Goal: Communication & Community: Answer question/provide support

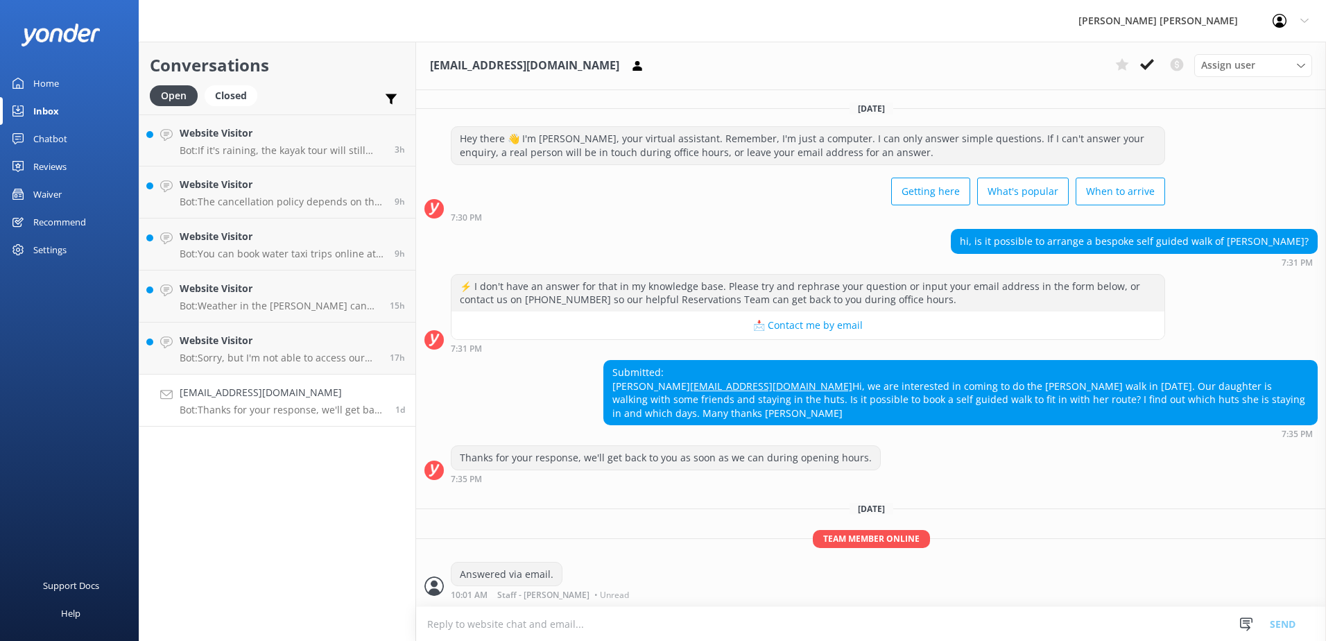
scroll to position [44, 0]
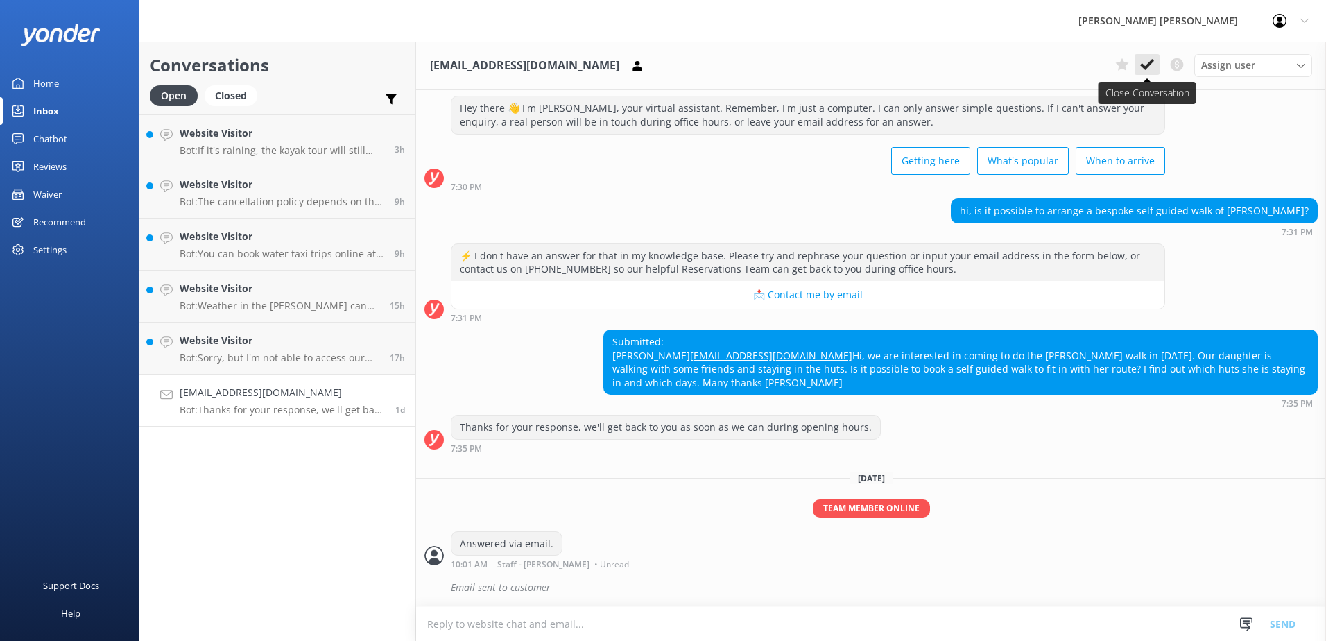
click at [1147, 64] on icon at bounding box center [1147, 65] width 14 height 14
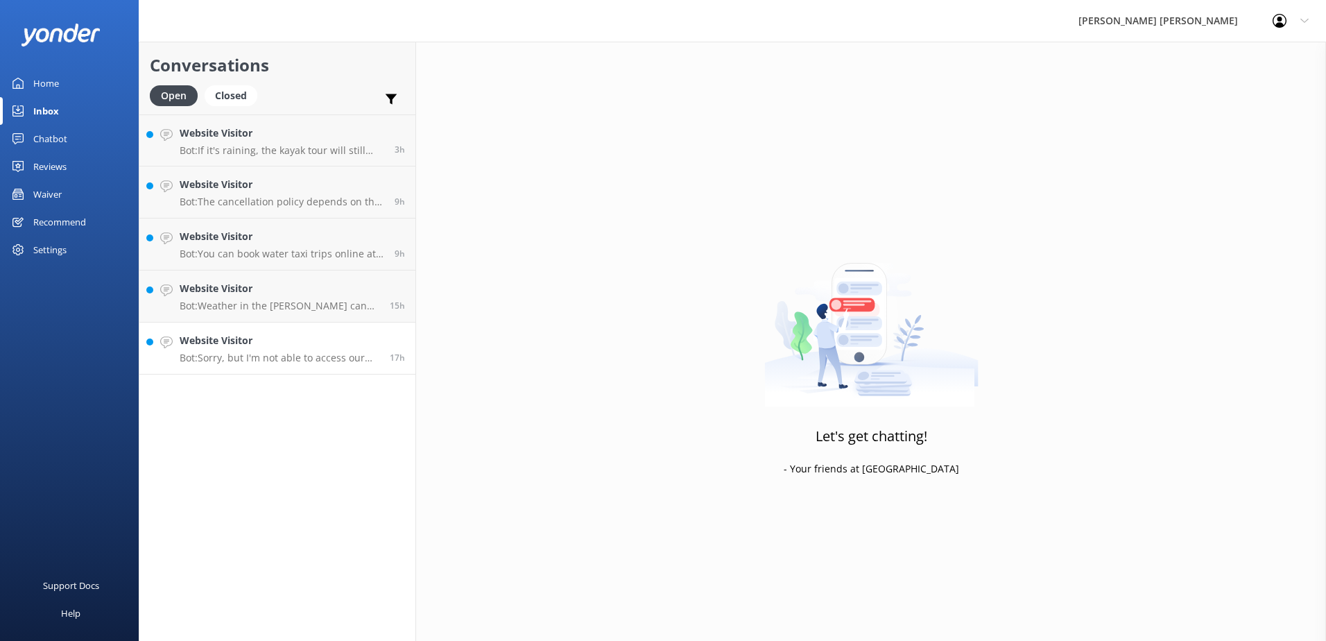
click at [341, 340] on h4 "Website Visitor" at bounding box center [280, 340] width 200 height 15
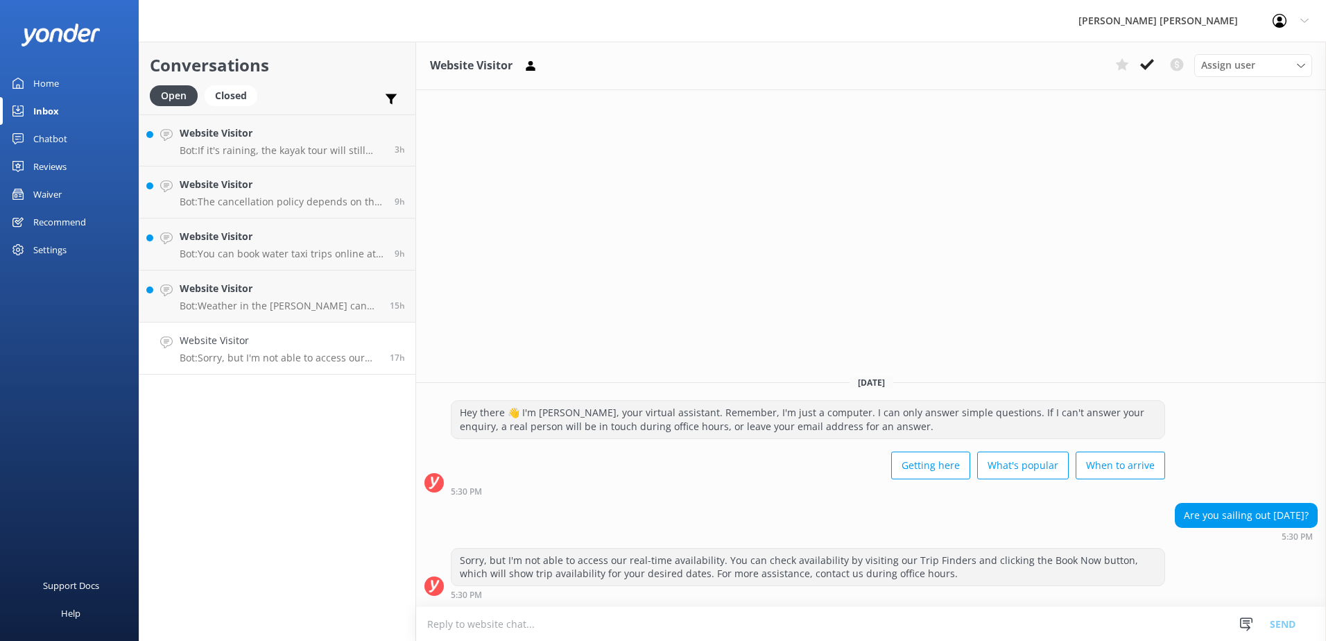
click at [536, 633] on textarea at bounding box center [871, 624] width 910 height 34
click at [519, 621] on textarea at bounding box center [871, 624] width 910 height 34
click at [903, 624] on textarea "Thanks for your message. No, we have cancelled our services [DATE] due to unfav…" at bounding box center [871, 623] width 910 height 35
drag, startPoint x: 847, startPoint y: 626, endPoint x: 861, endPoint y: 632, distance: 14.9
type textarea "Thanks for your message. No, we have cancelled our services [DATE] due to unfav…"
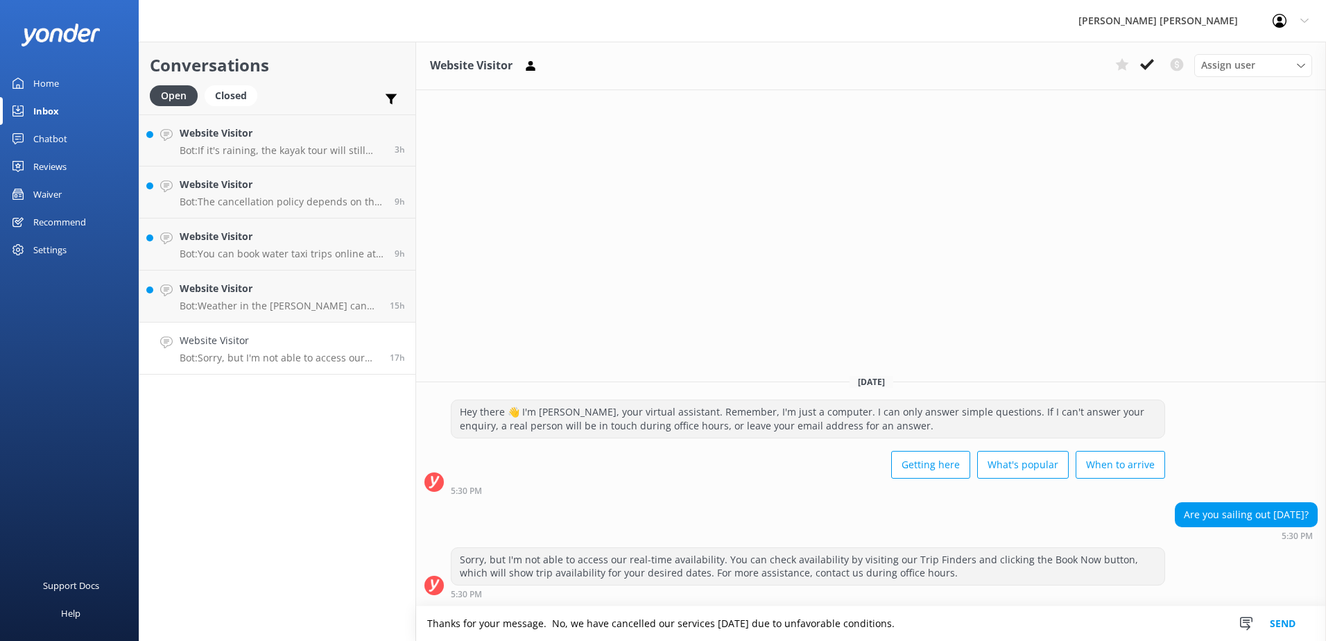
click at [1288, 624] on button "Send" at bounding box center [1283, 623] width 52 height 35
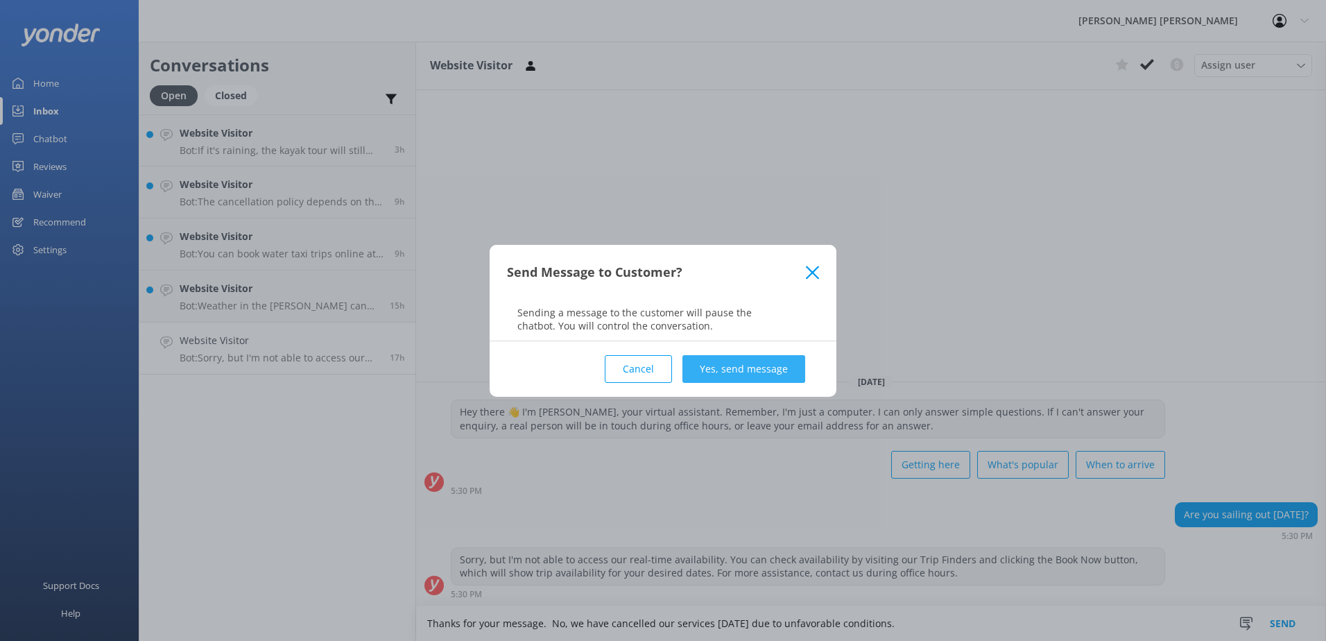
click at [740, 362] on button "Yes, send message" at bounding box center [744, 369] width 123 height 28
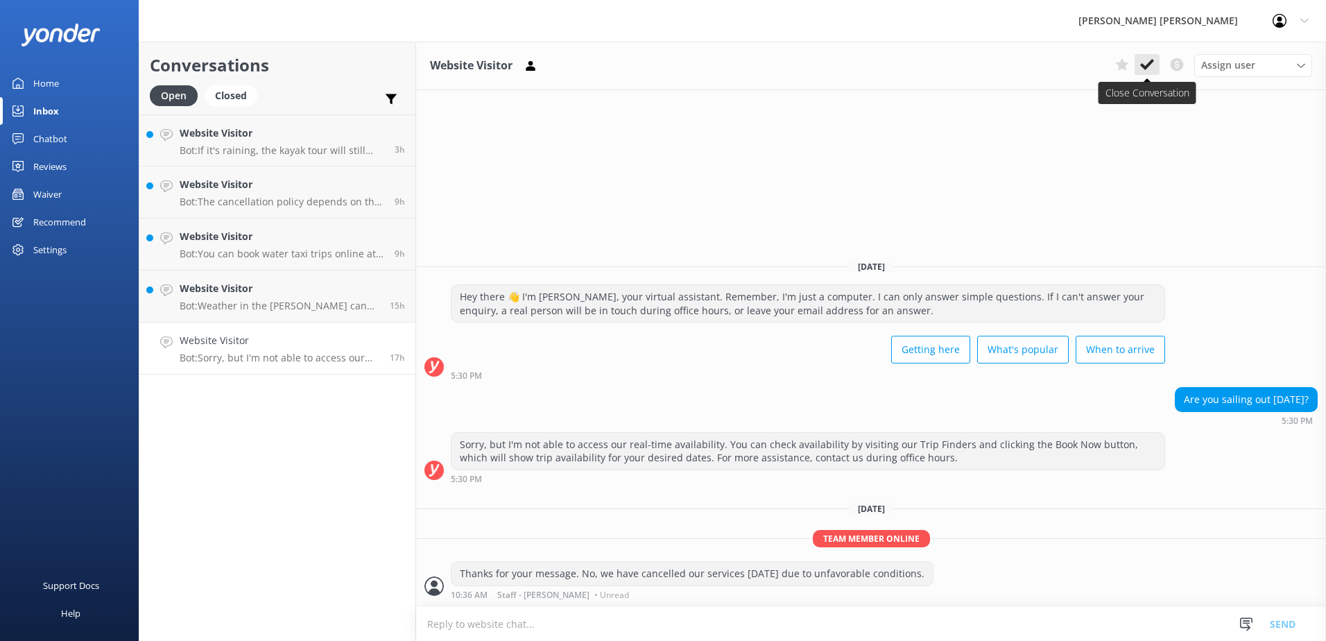
click at [1142, 62] on icon at bounding box center [1147, 65] width 14 height 14
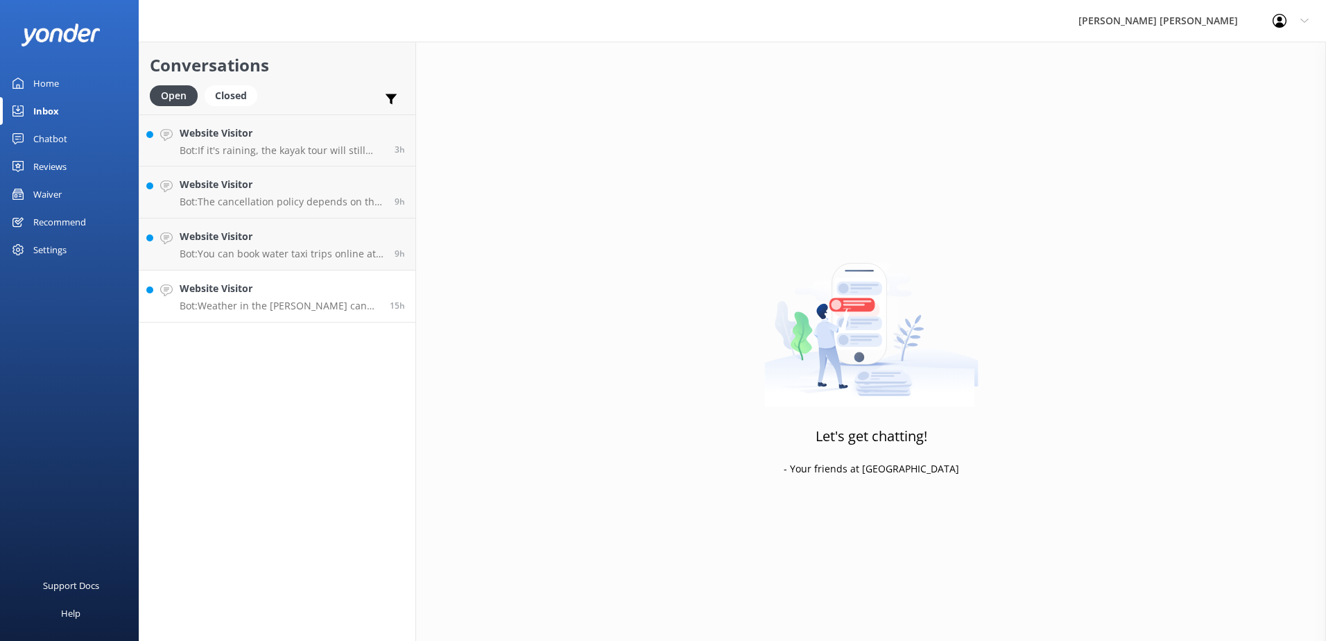
click at [258, 294] on h4 "Website Visitor" at bounding box center [280, 288] width 200 height 15
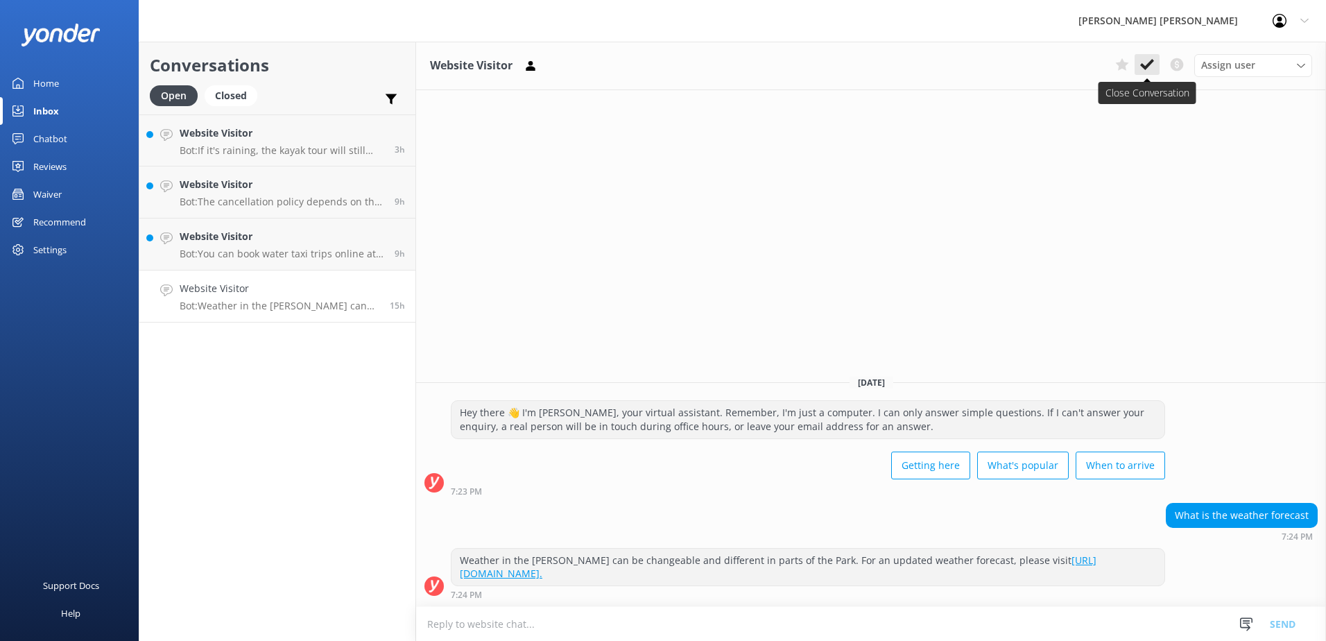
click at [1154, 67] on button at bounding box center [1147, 64] width 25 height 21
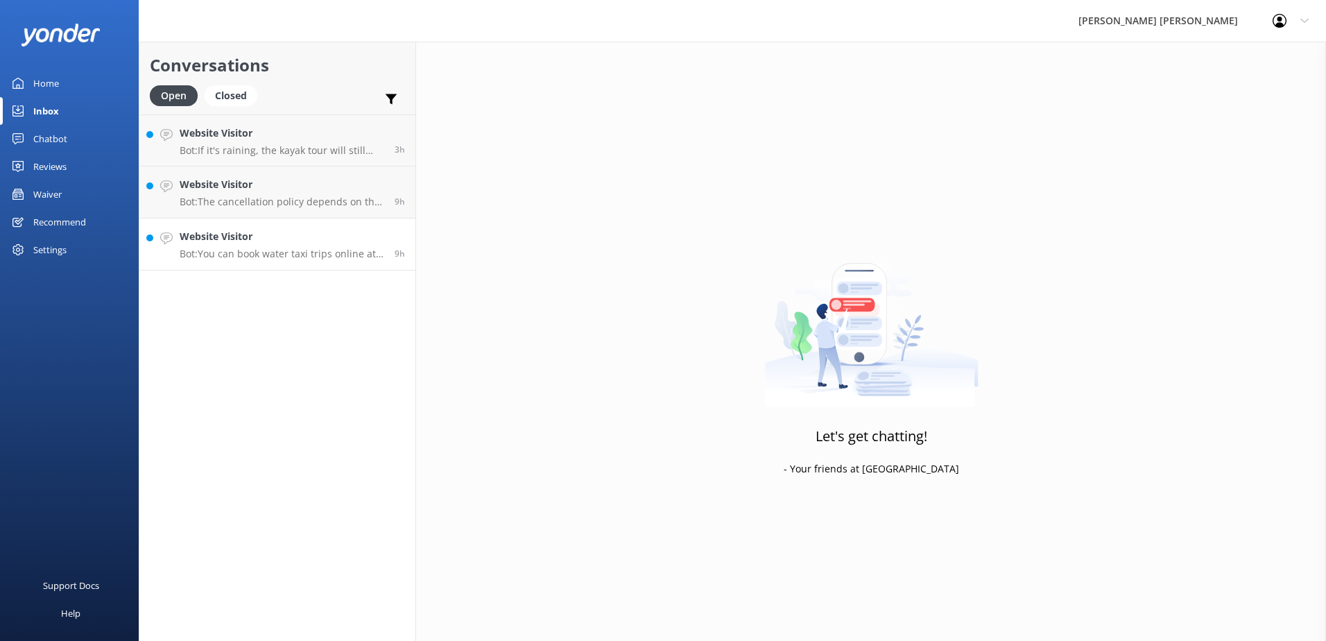
click at [289, 257] on p "Bot: You can book water taxi trips online at [URL][DOMAIN_NAME]. However, there…" at bounding box center [282, 254] width 205 height 12
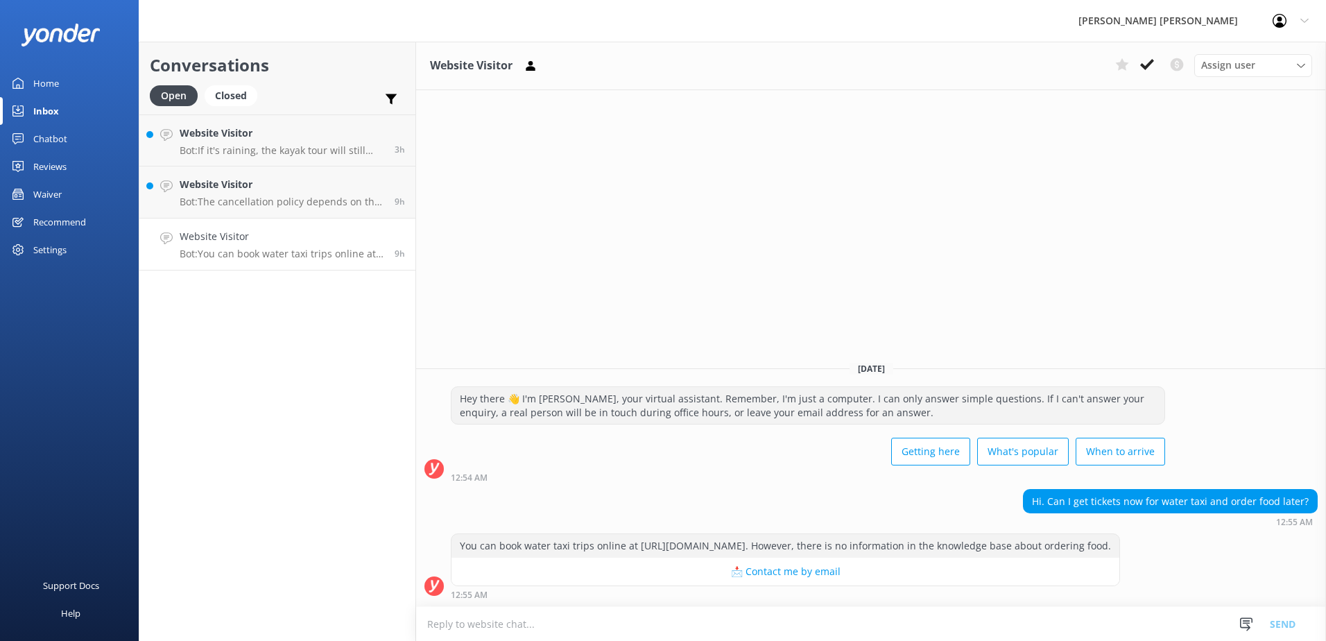
click at [456, 628] on textarea at bounding box center [871, 624] width 910 height 34
type textarea "Thanks for your message. Packed lunches must be booked and paid for prior to th…"
click at [1279, 627] on button "Send" at bounding box center [1283, 623] width 52 height 35
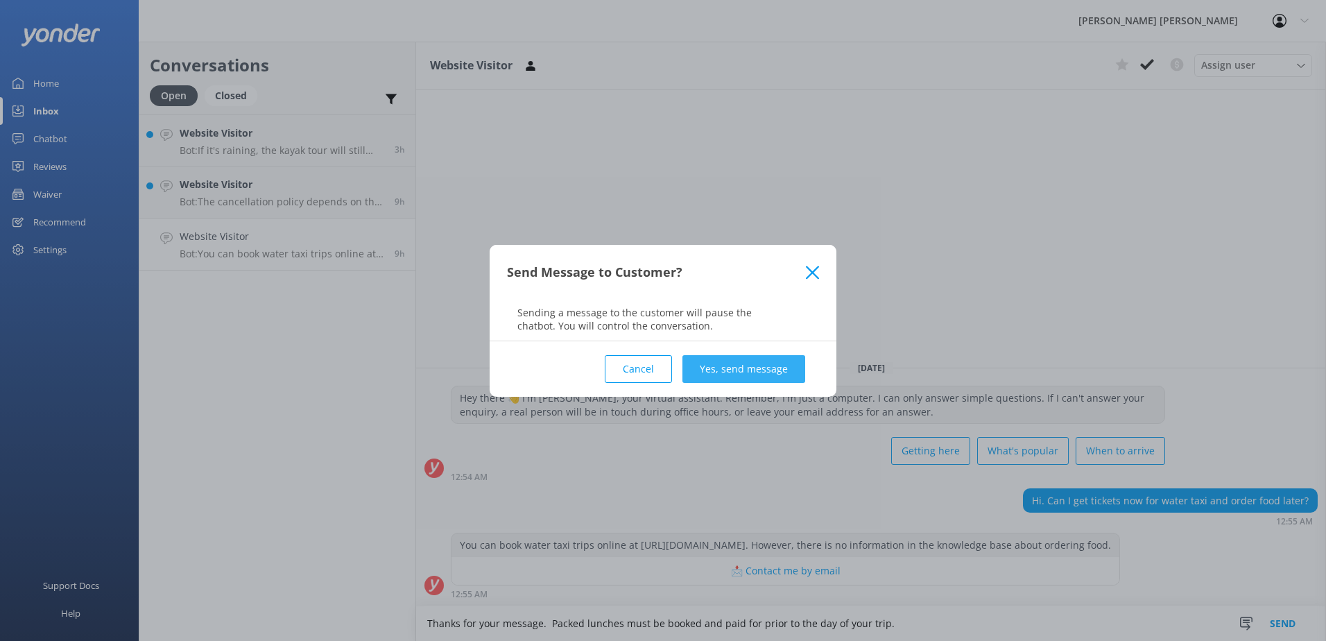
click at [729, 366] on button "Yes, send message" at bounding box center [744, 369] width 123 height 28
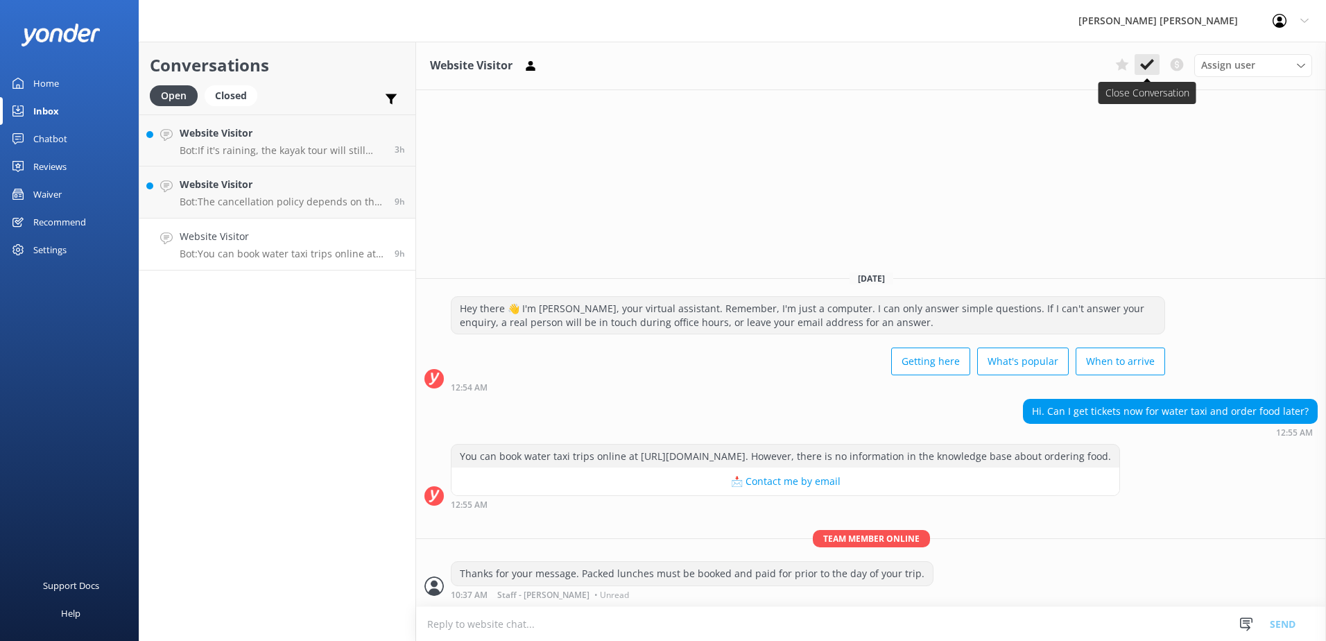
click at [1145, 60] on icon at bounding box center [1147, 65] width 14 height 14
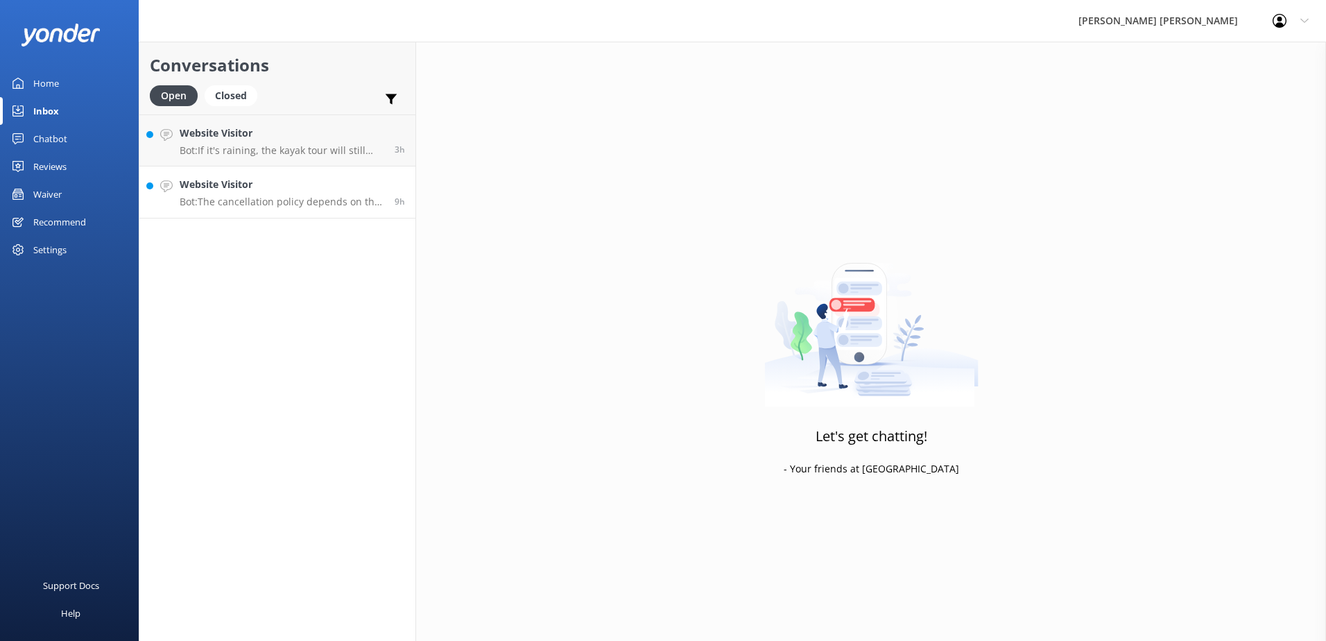
click at [304, 178] on h4 "Website Visitor" at bounding box center [282, 184] width 205 height 15
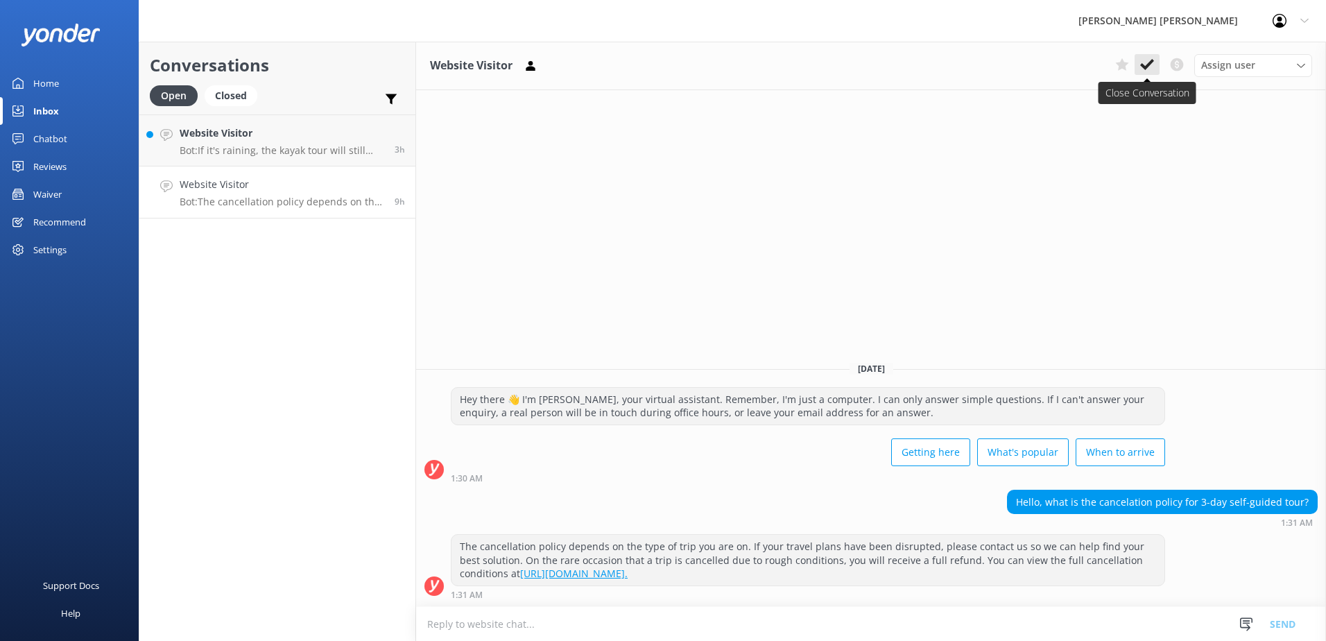
click at [1144, 64] on icon at bounding box center [1147, 65] width 14 height 14
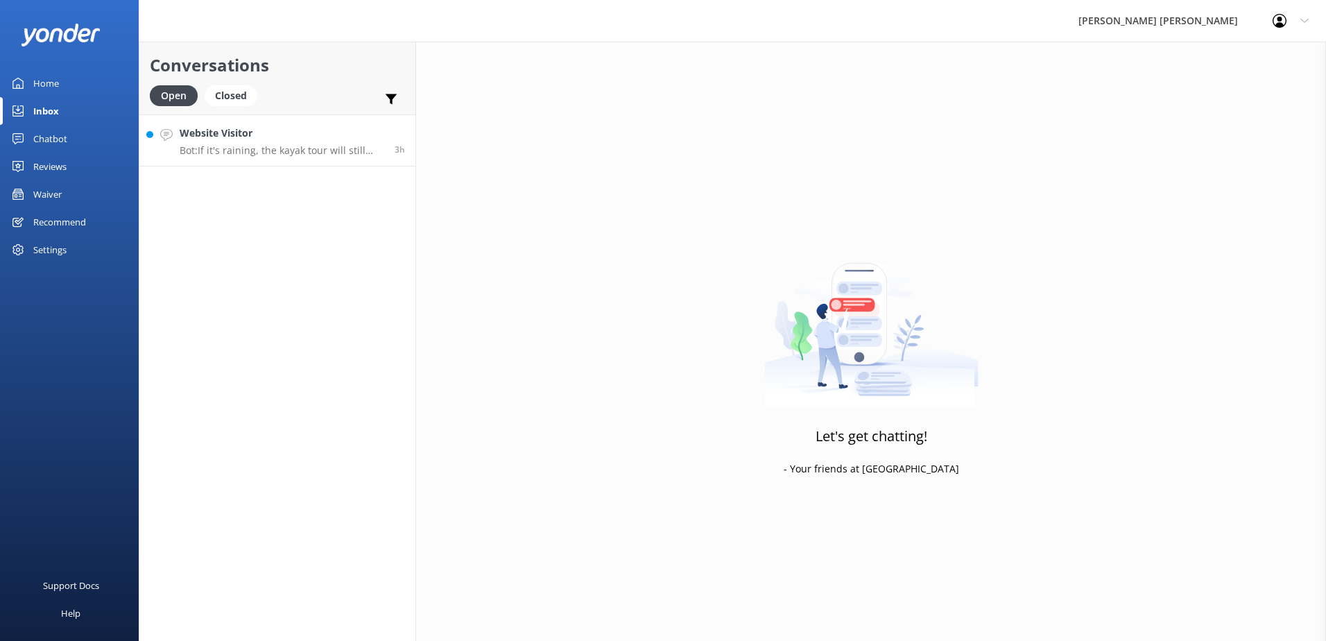
click at [252, 142] on div "Website Visitor Bot: If it's raining, the kayak tour will still proceed as rain…" at bounding box center [282, 141] width 205 height 30
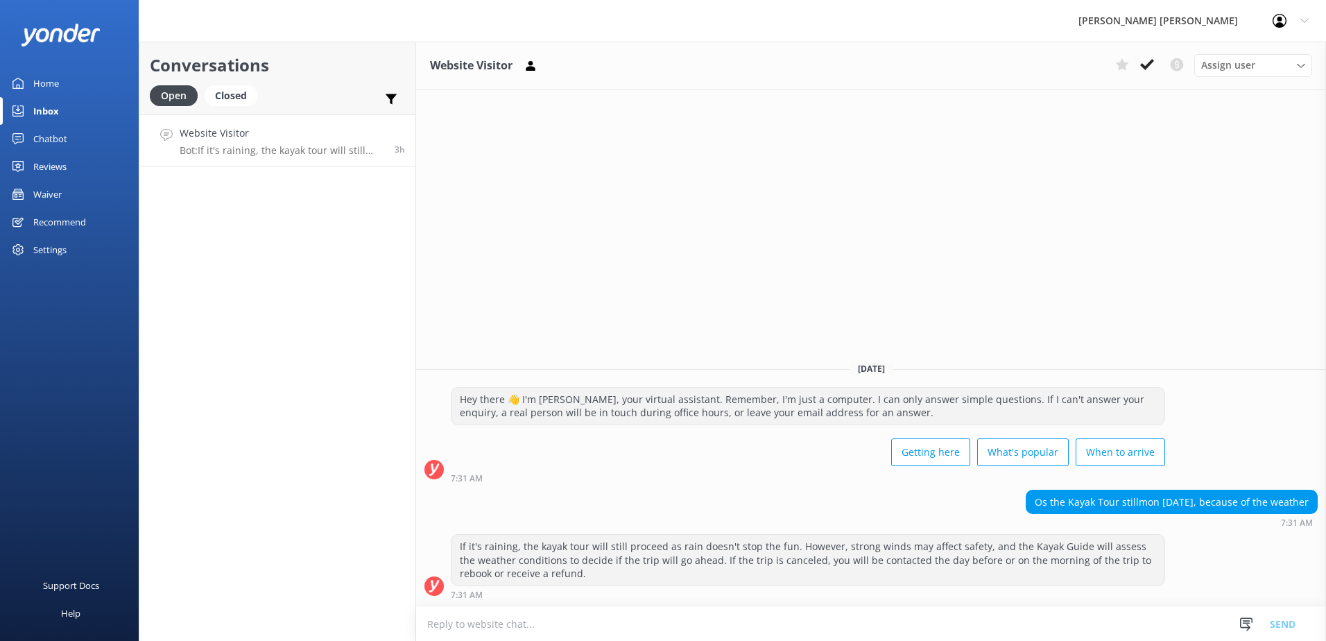
click at [542, 625] on textarea at bounding box center [871, 624] width 910 height 34
click at [468, 624] on textarea "Hello, all trips have been cancelled" at bounding box center [871, 623] width 910 height 35
click at [614, 626] on textarea "Hello, all day trips have been cancelled" at bounding box center [871, 623] width 910 height 35
click at [819, 615] on textarea "Hello, all day trips have been cancelled [DATE], due to unfavorable conditions." at bounding box center [871, 623] width 910 height 35
type textarea "Hello, all day trips have been cancelled [DATE], due to unfavorable conditions."
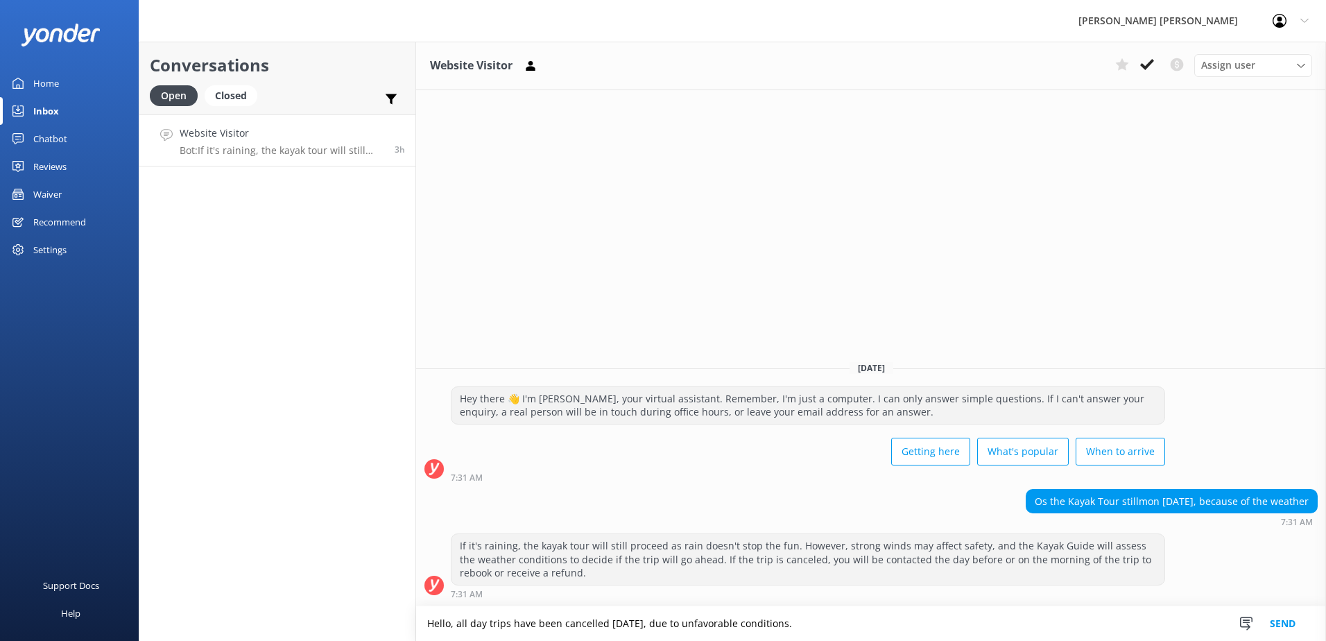
click at [1287, 623] on button "Send" at bounding box center [1283, 623] width 52 height 35
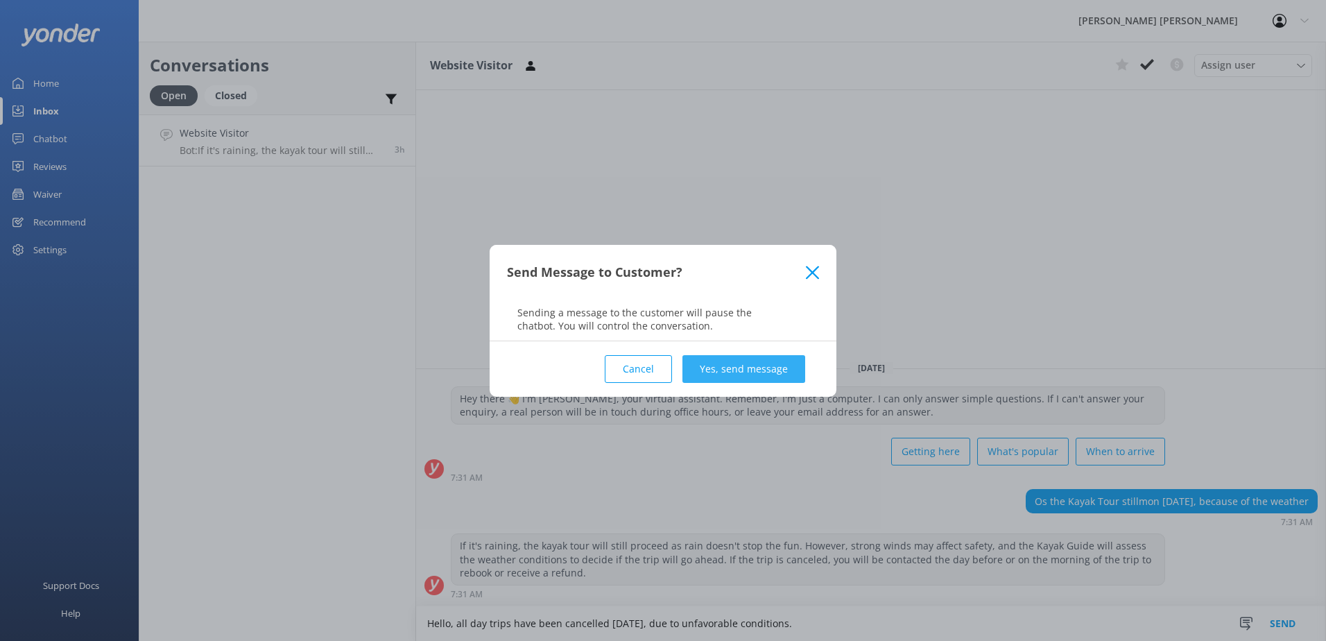
click at [736, 372] on button "Yes, send message" at bounding box center [744, 369] width 123 height 28
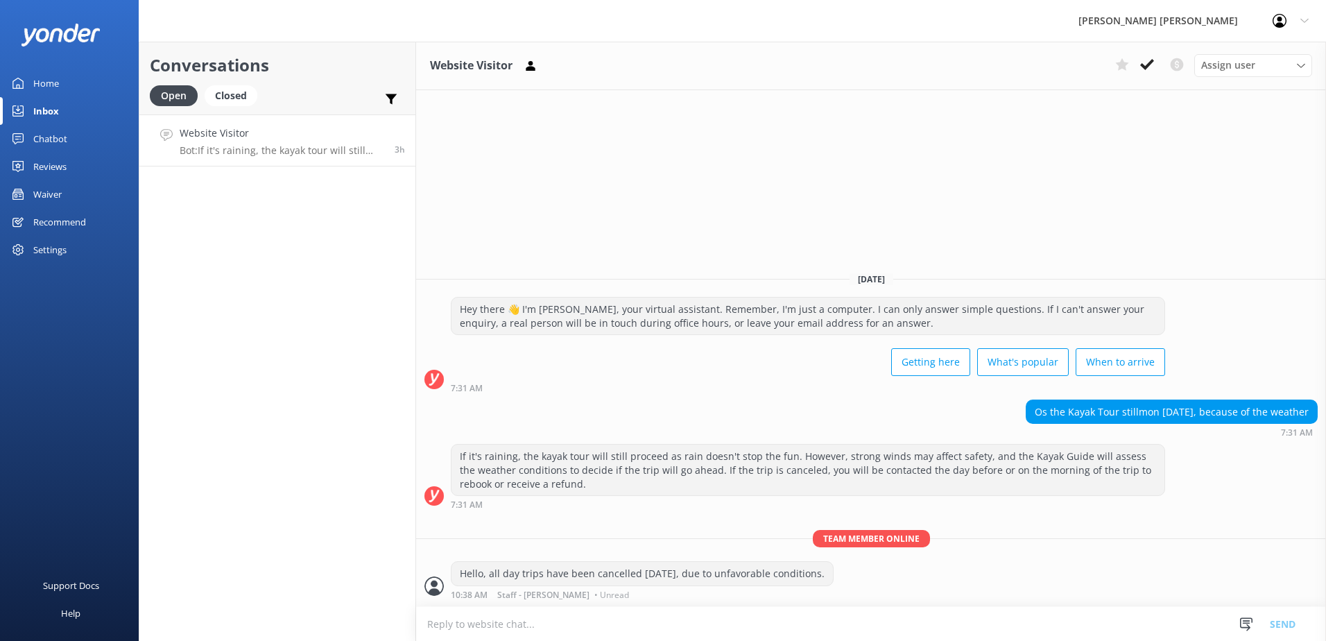
click at [1149, 62] on icon at bounding box center [1147, 65] width 14 height 14
